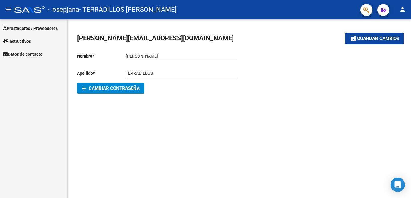
click at [35, 30] on span "Prestadores / Proveedores" at bounding box center [30, 28] width 55 height 7
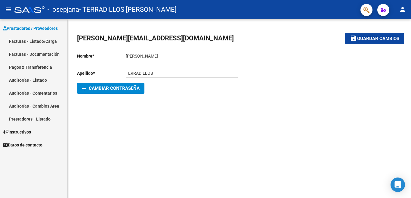
click at [36, 42] on link "Facturas - Listado/Carga" at bounding box center [33, 41] width 67 height 13
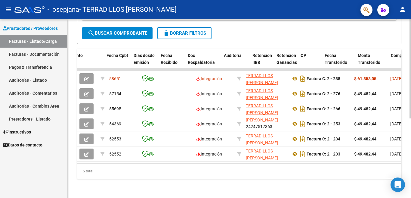
scroll to position [0, 284]
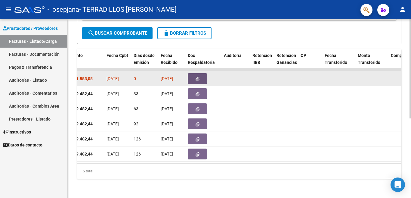
click at [199, 77] on icon "button" at bounding box center [198, 79] width 4 height 5
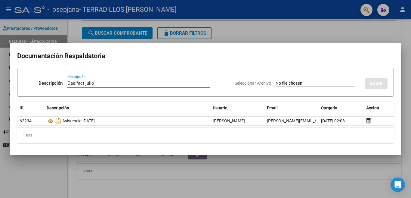
type input "Cae fact julio"
click at [304, 81] on input "Seleccionar Archivo" at bounding box center [316, 84] width 80 height 6
type input "C:\fakepath\[PERSON_NAME] CAE [DATE].pdf"
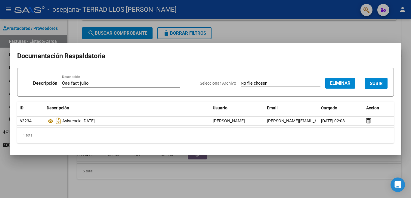
click at [373, 85] on span "SUBIR" at bounding box center [376, 83] width 13 height 5
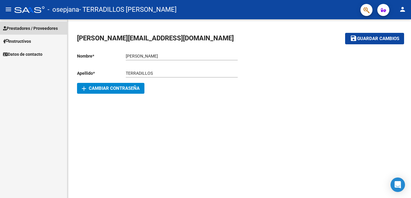
click at [27, 29] on span "Prestadores / Proveedores" at bounding box center [30, 28] width 55 height 7
click at [42, 28] on span "Prestadores / Proveedores" at bounding box center [30, 28] width 55 height 7
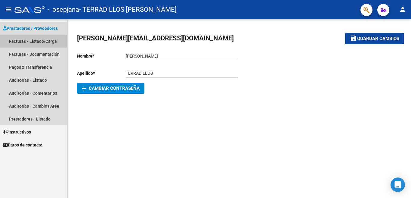
click at [40, 41] on link "Facturas - Listado/Carga" at bounding box center [33, 41] width 67 height 13
